Goal: Transaction & Acquisition: Purchase product/service

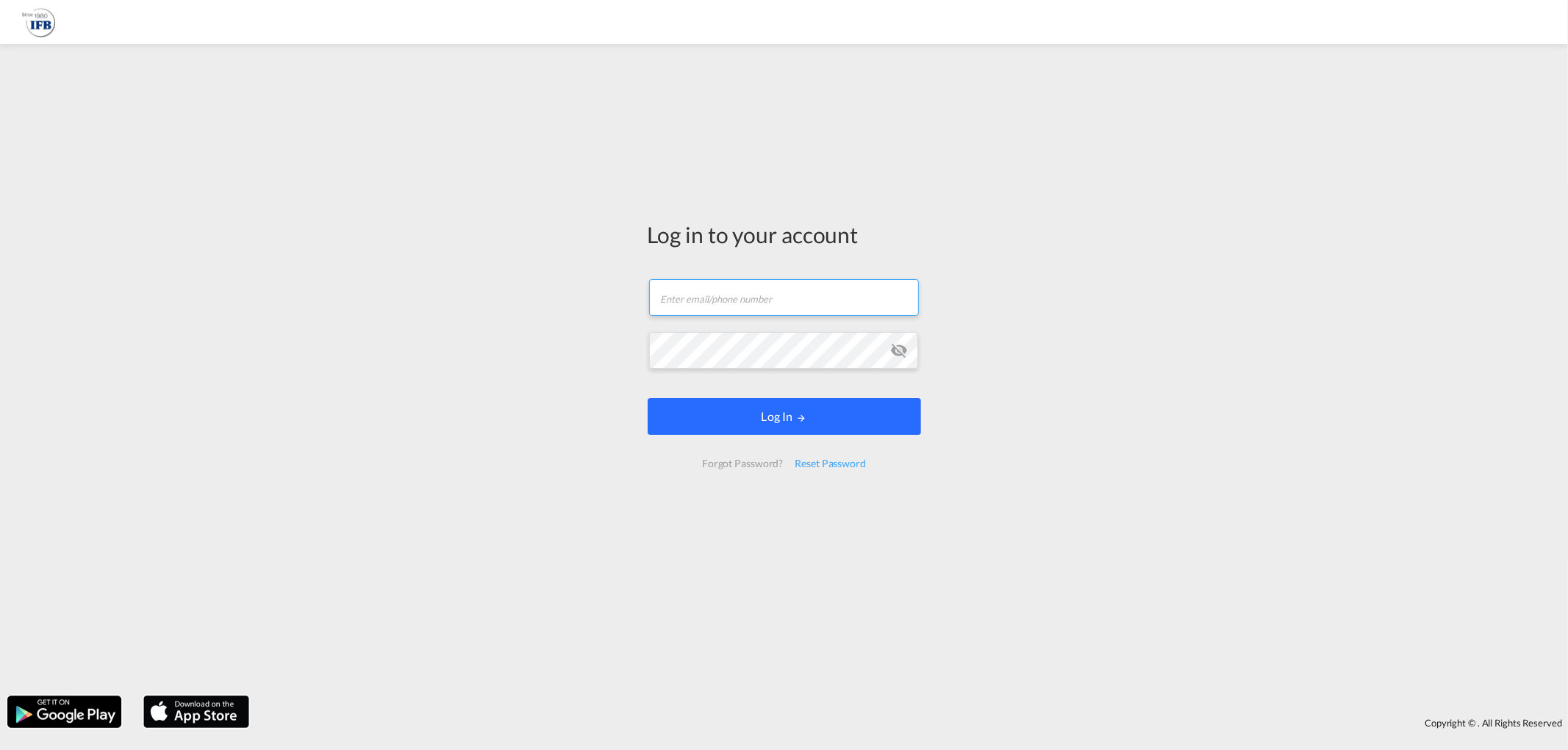
type input "[EMAIL_ADDRESS][DOMAIN_NAME]"
click at [760, 414] on button "Log In" at bounding box center [784, 416] width 274 height 37
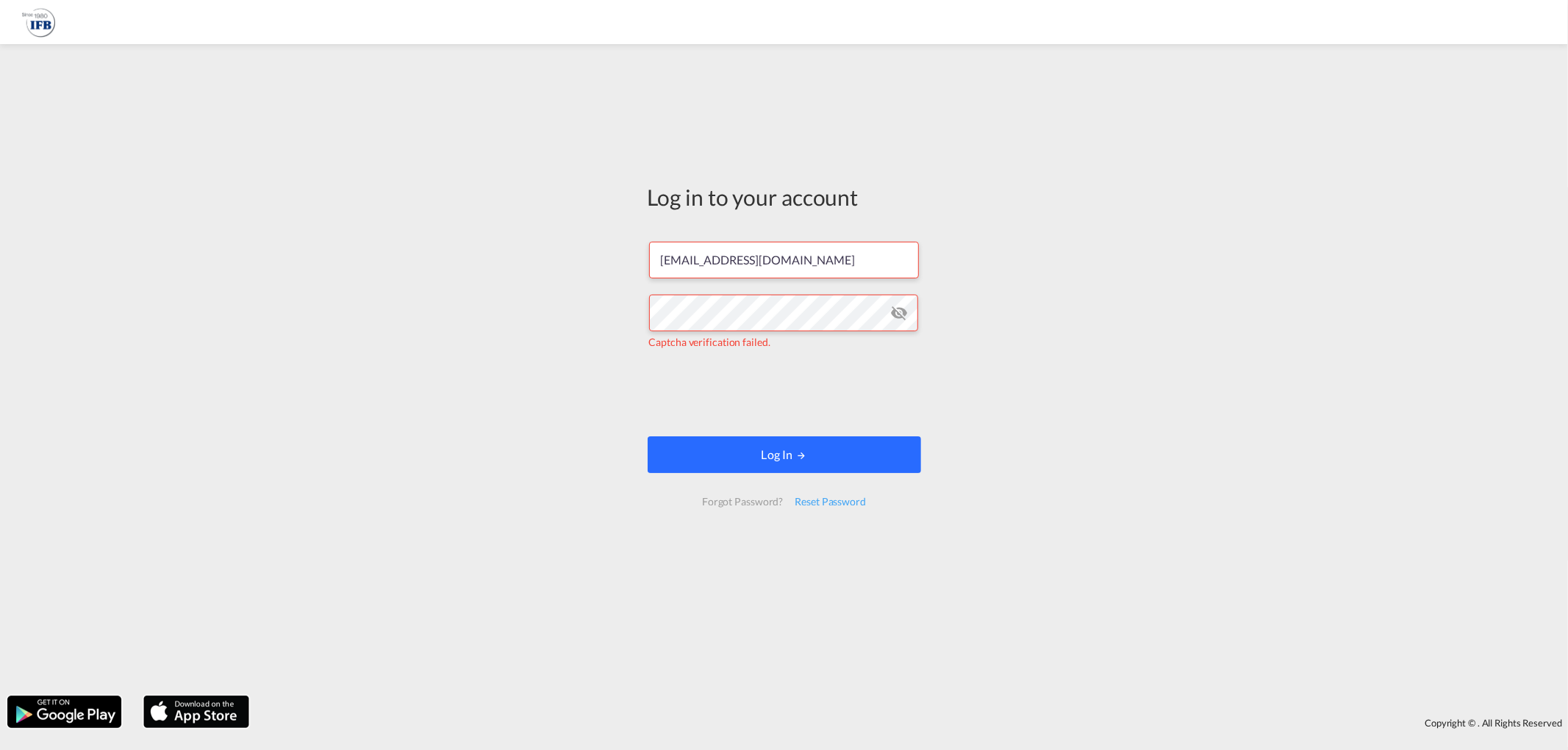
click at [760, 459] on button "Log In" at bounding box center [784, 454] width 274 height 37
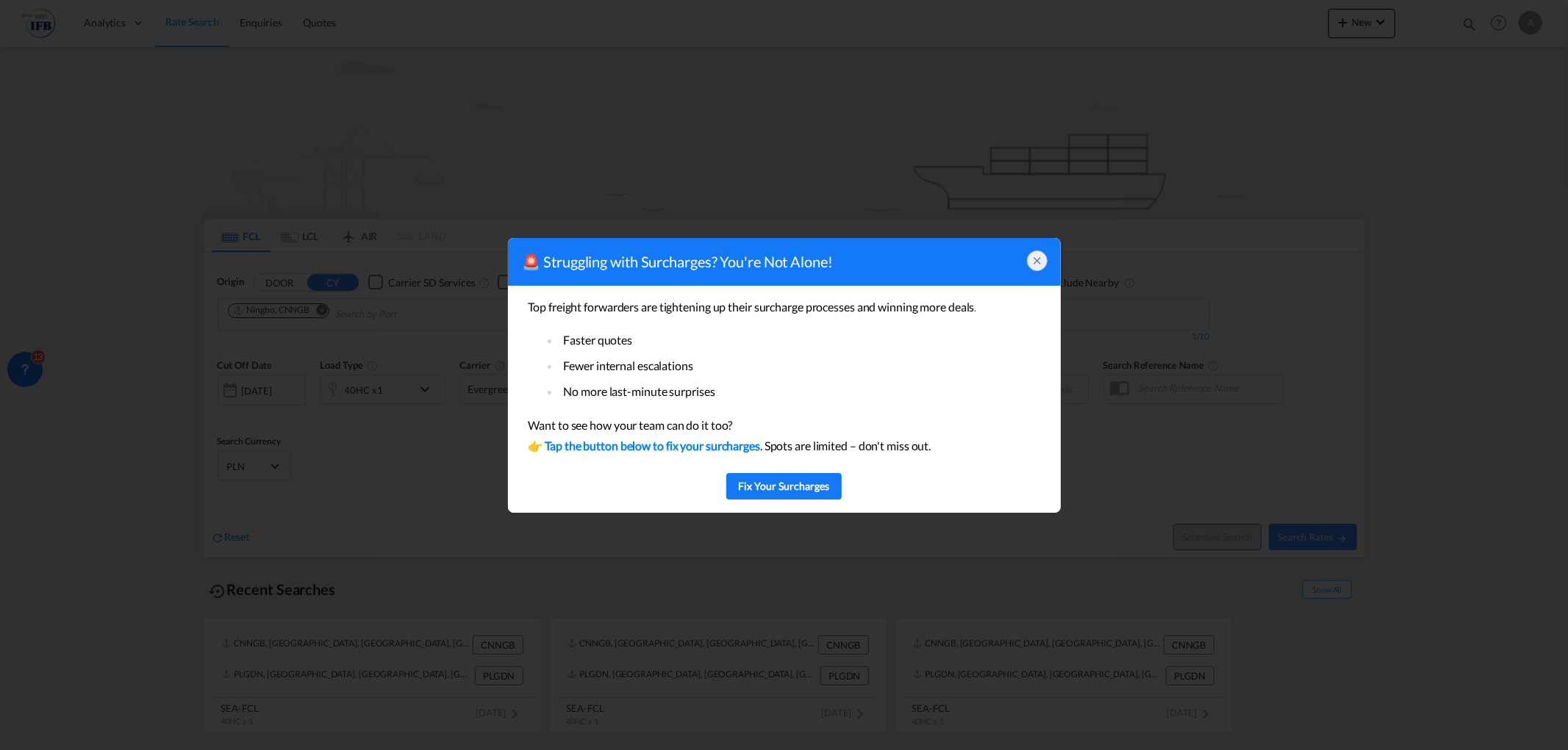
click at [1044, 259] on div at bounding box center [1037, 261] width 20 height 20
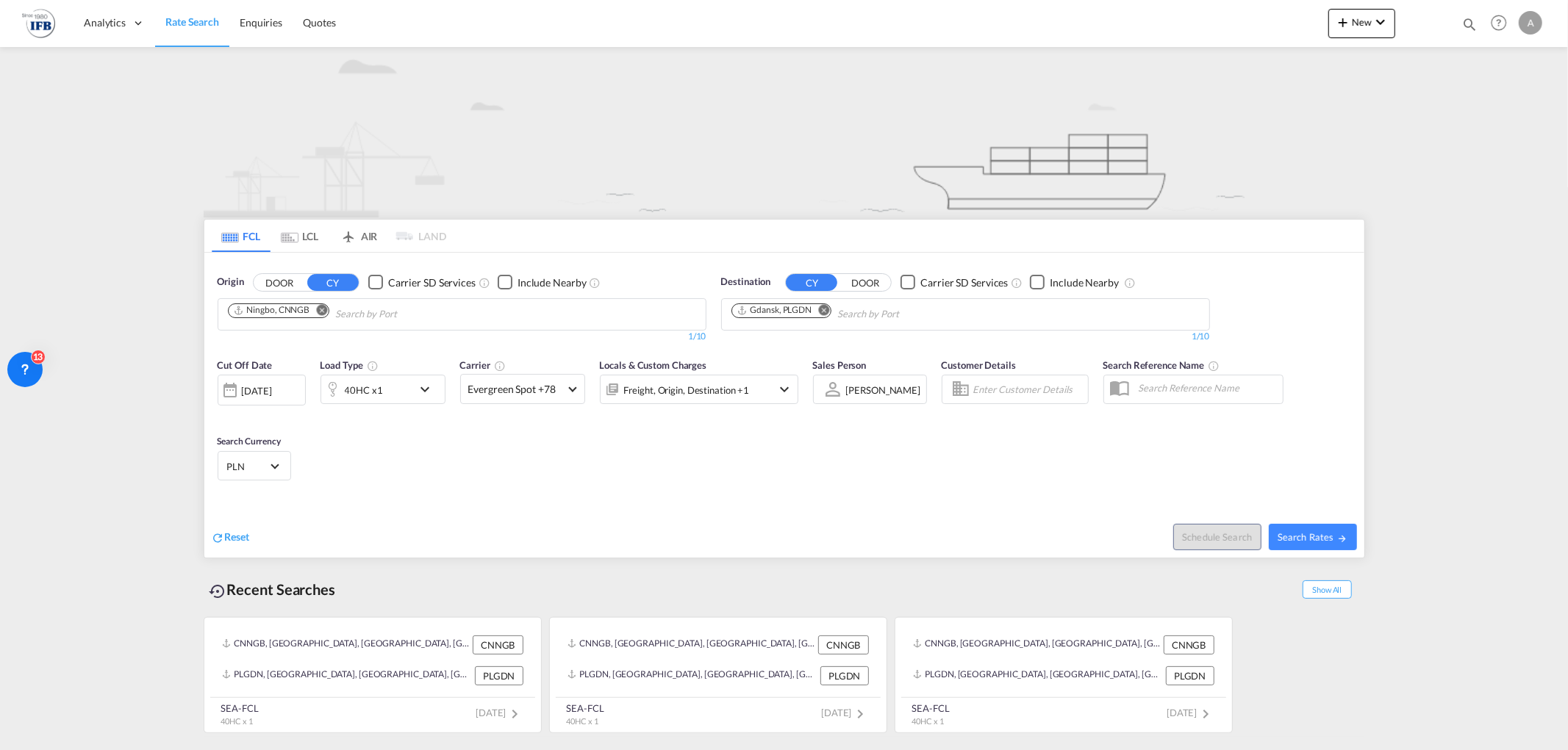
click at [319, 312] on md-icon "Remove" at bounding box center [321, 309] width 11 height 11
click at [319, 312] on body "Analytics Reports Rate Search Enquiries Quotes Analytics Reports" at bounding box center [784, 375] width 1568 height 750
type input "[GEOGRAPHIC_DATA]"
click at [319, 386] on div "Busan Korea, Republic of KRPUS" at bounding box center [342, 392] width 280 height 44
click at [512, 479] on div "Cut Off Date [DATE] [DATE] Load Type 40HC x1 Carrier Evergreen Spot +78 Online …" at bounding box center [784, 422] width 1160 height 144
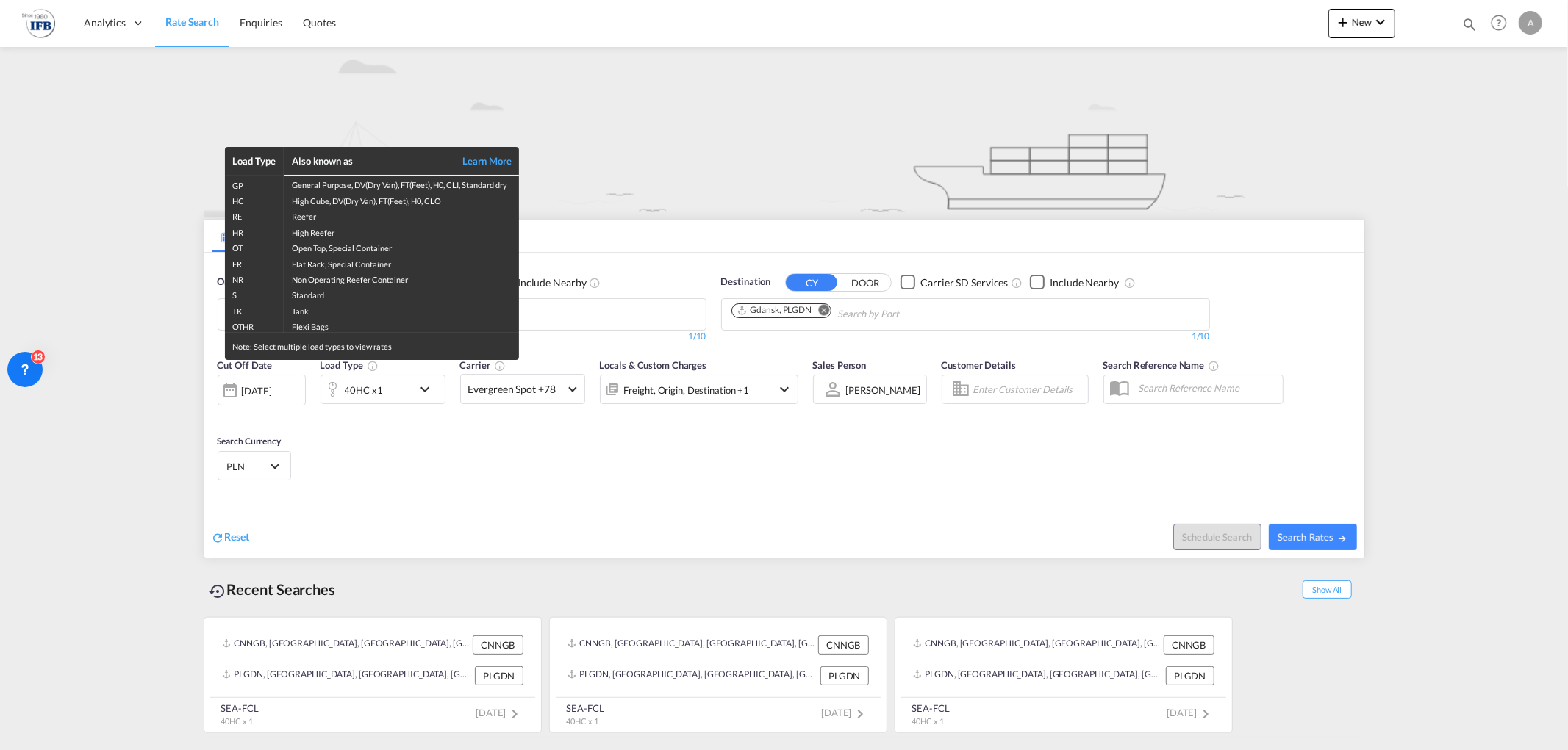
drag, startPoint x: 512, startPoint y: 493, endPoint x: 423, endPoint y: 438, distance: 104.6
click at [513, 493] on div "Load Type Also known as Learn More GP General Purpose, DV(Dry Van), FT(Feet), H…" at bounding box center [784, 375] width 1568 height 750
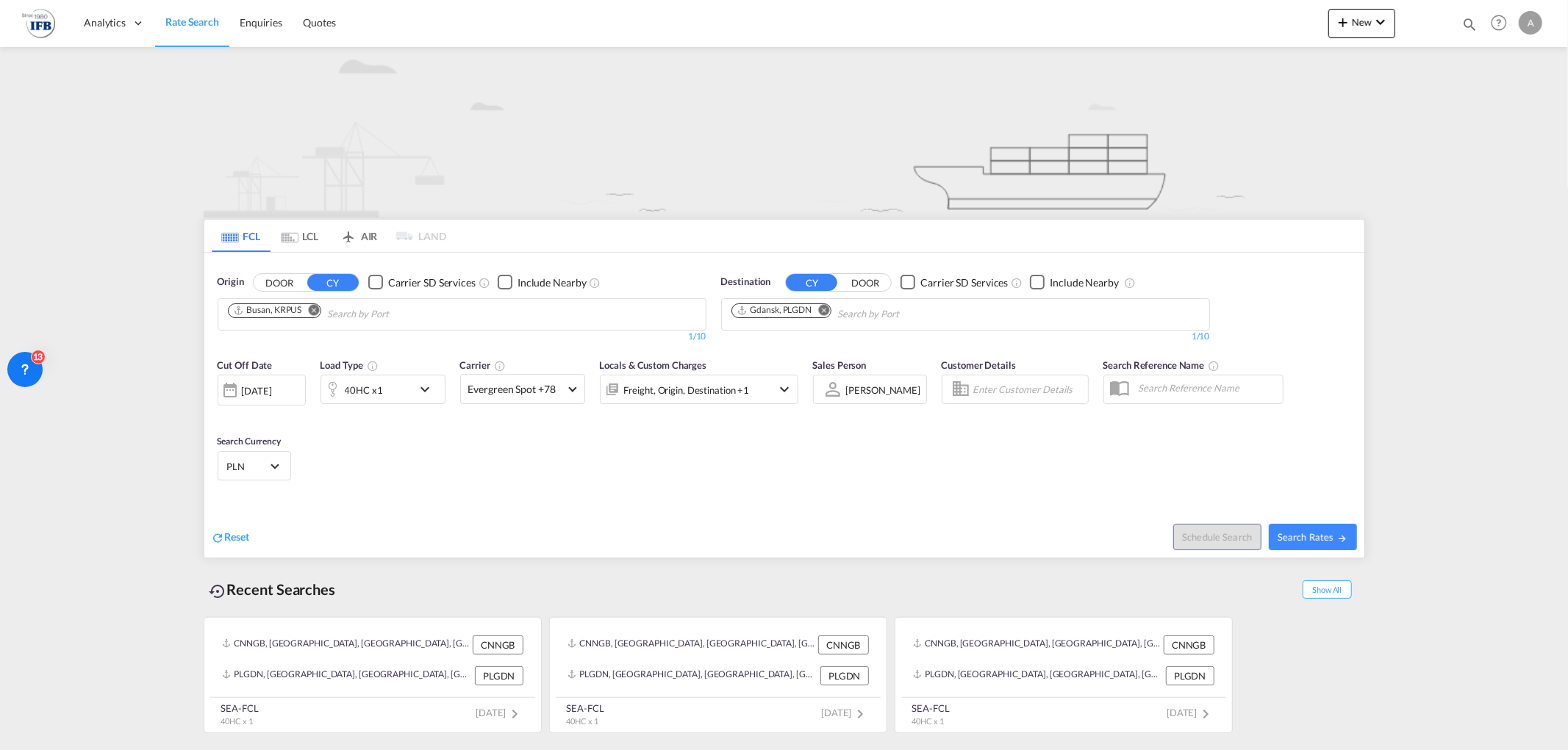
click at [272, 392] on div "[DATE]" at bounding box center [257, 391] width 30 height 14
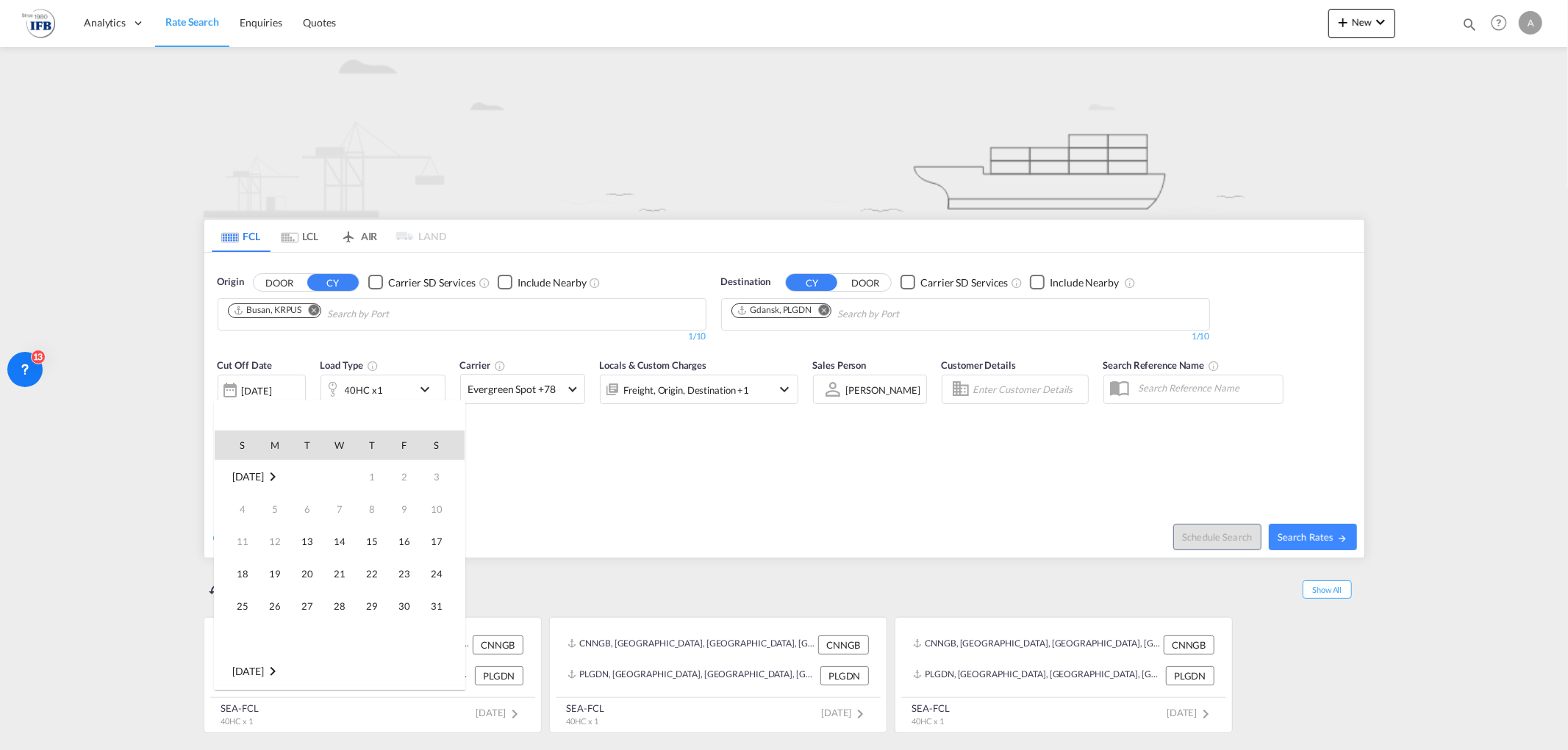
scroll to position [584, 0]
click at [237, 638] on span "31" at bounding box center [242, 638] width 30 height 30
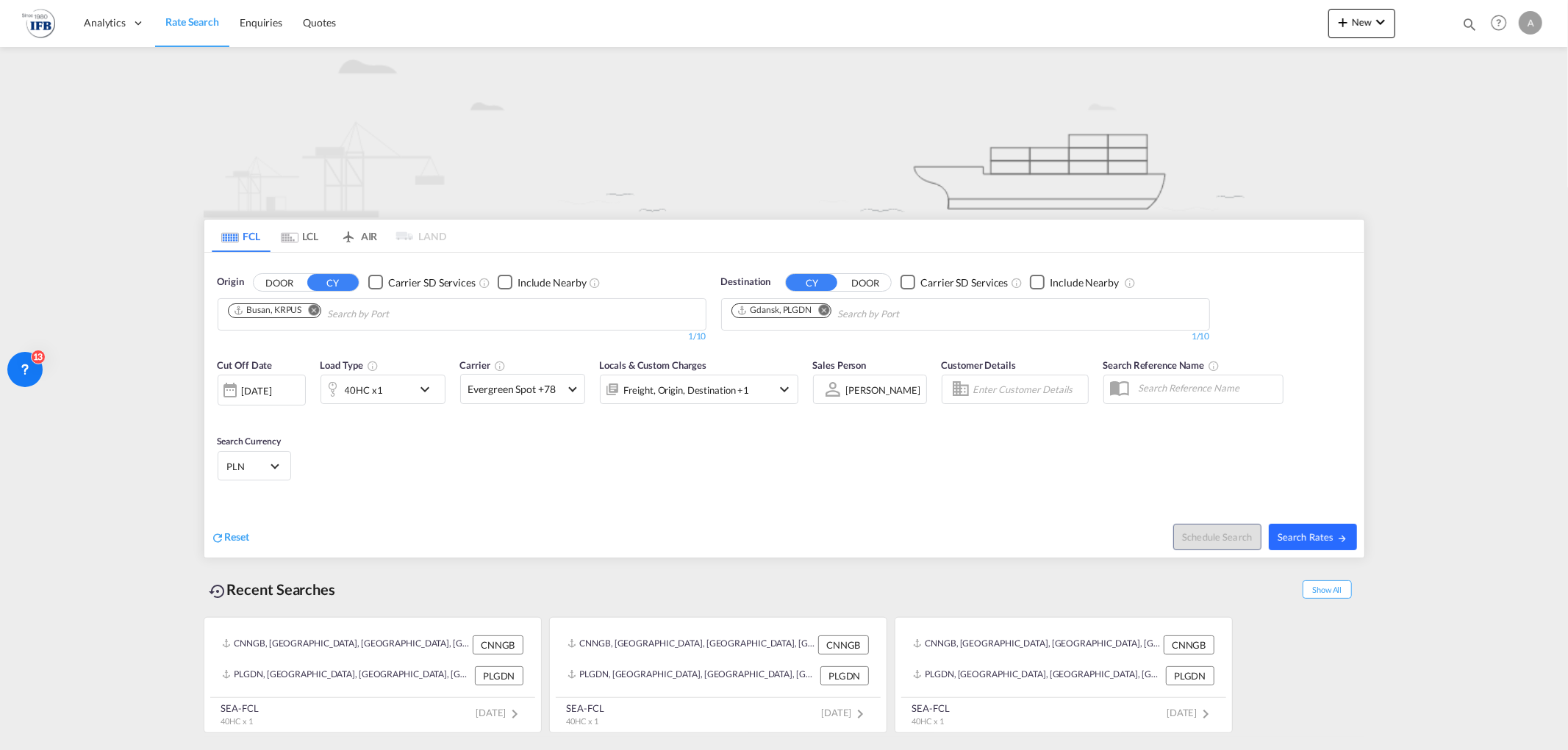
click at [1321, 534] on span "Search Rates" at bounding box center [1312, 537] width 71 height 12
type input "KRPUS to PLGDN / [DATE]"
